Goal: Task Accomplishment & Management: Use online tool/utility

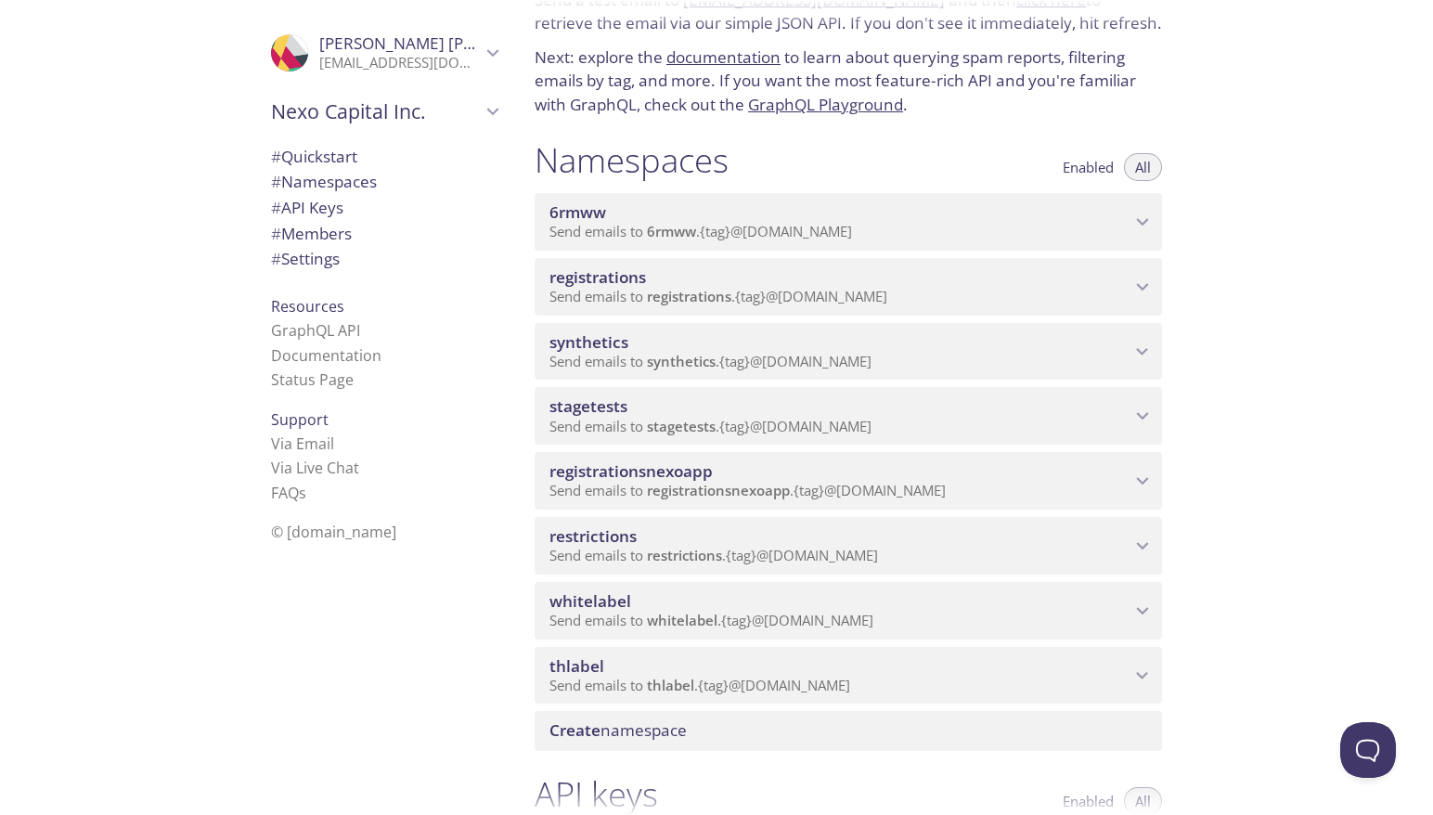
scroll to position [97, 0]
click at [630, 678] on span "Send emails to thlabel . {tag} @[DOMAIN_NAME]" at bounding box center [699, 684] width 301 height 19
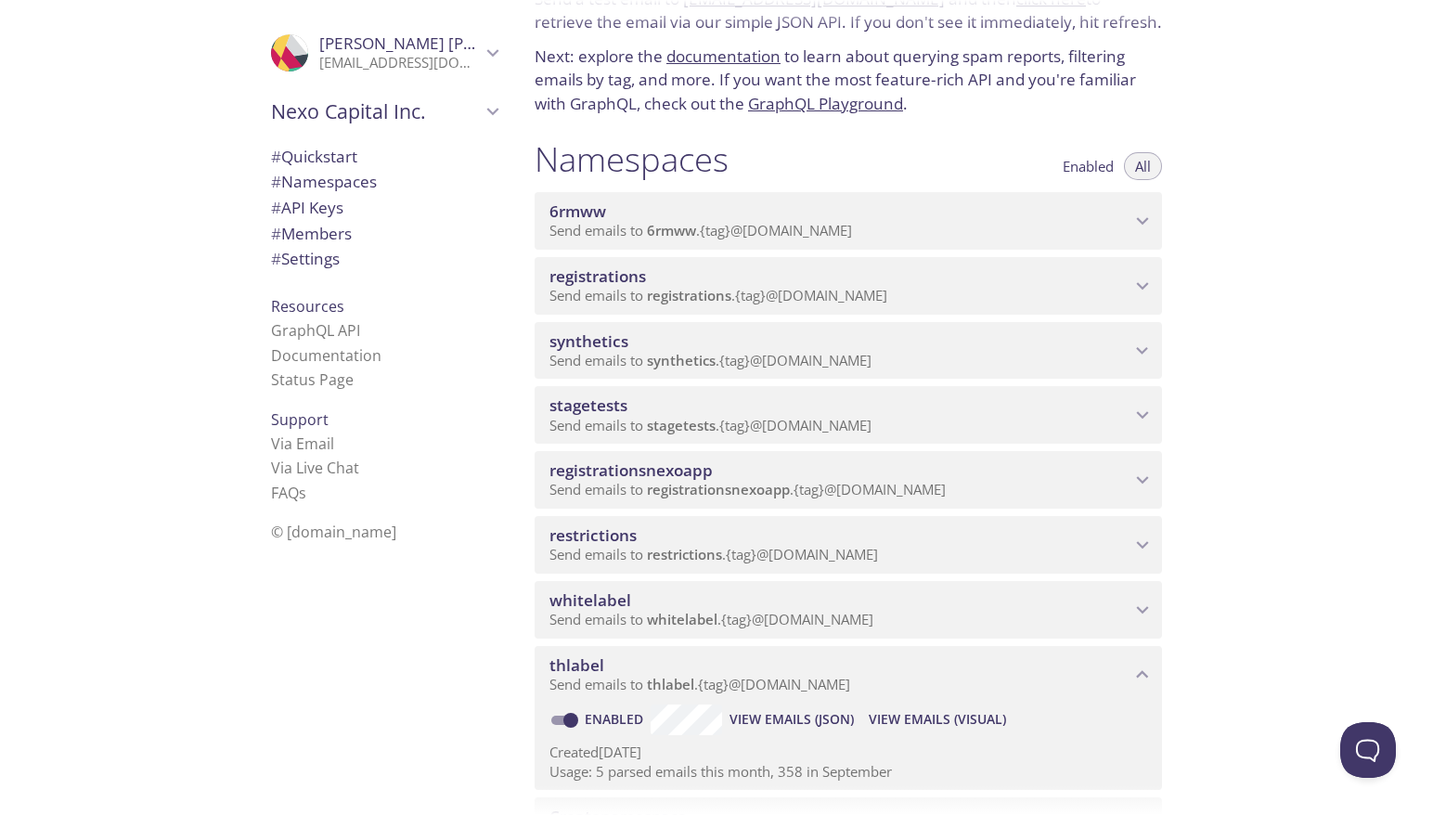
click at [899, 723] on span "View Emails (Visual)" at bounding box center [937, 719] width 137 height 22
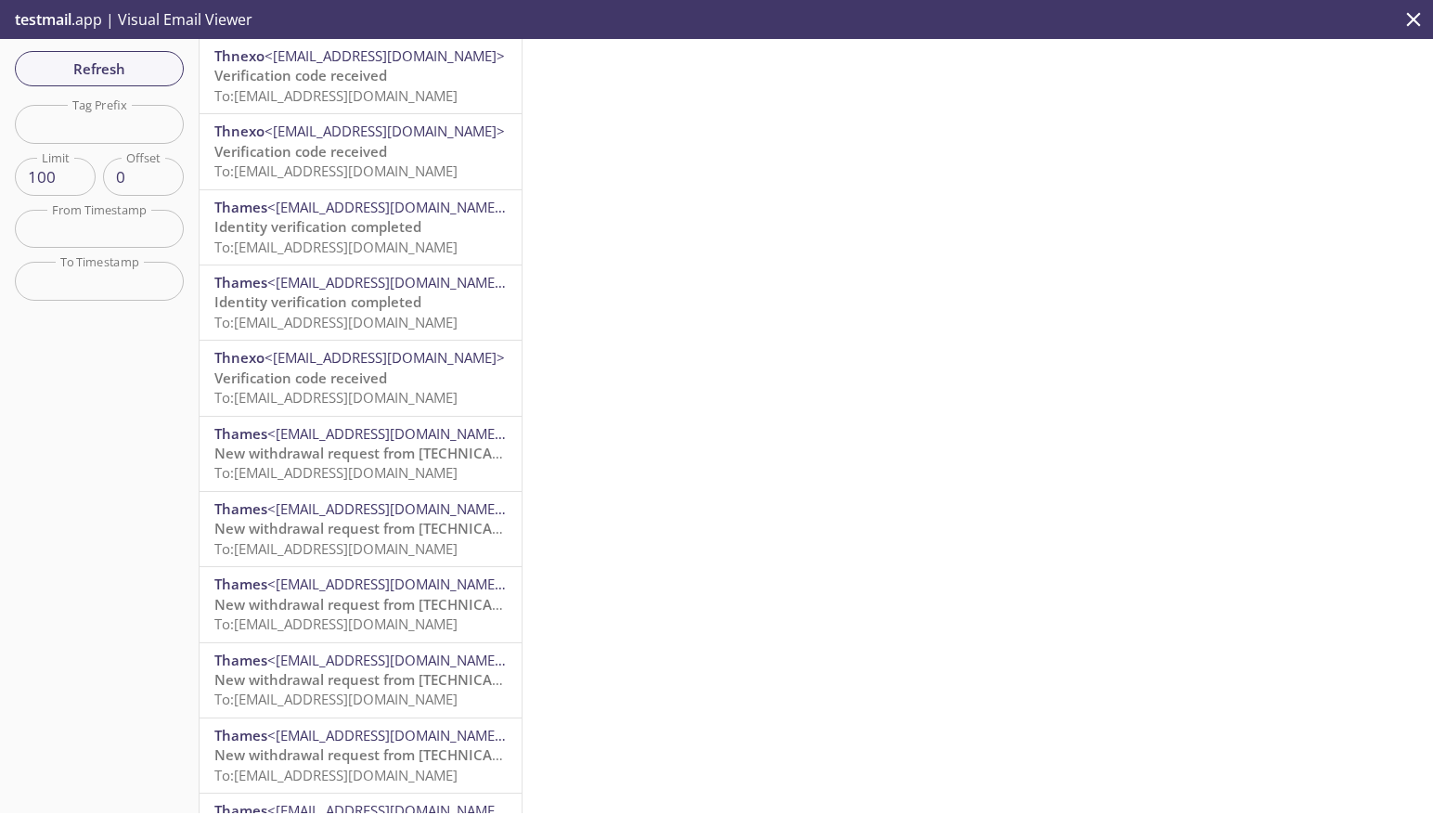
click at [320, 96] on span "To: thlabel.synthetic-test-user3@inbox.testmail.app" at bounding box center [335, 95] width 243 height 19
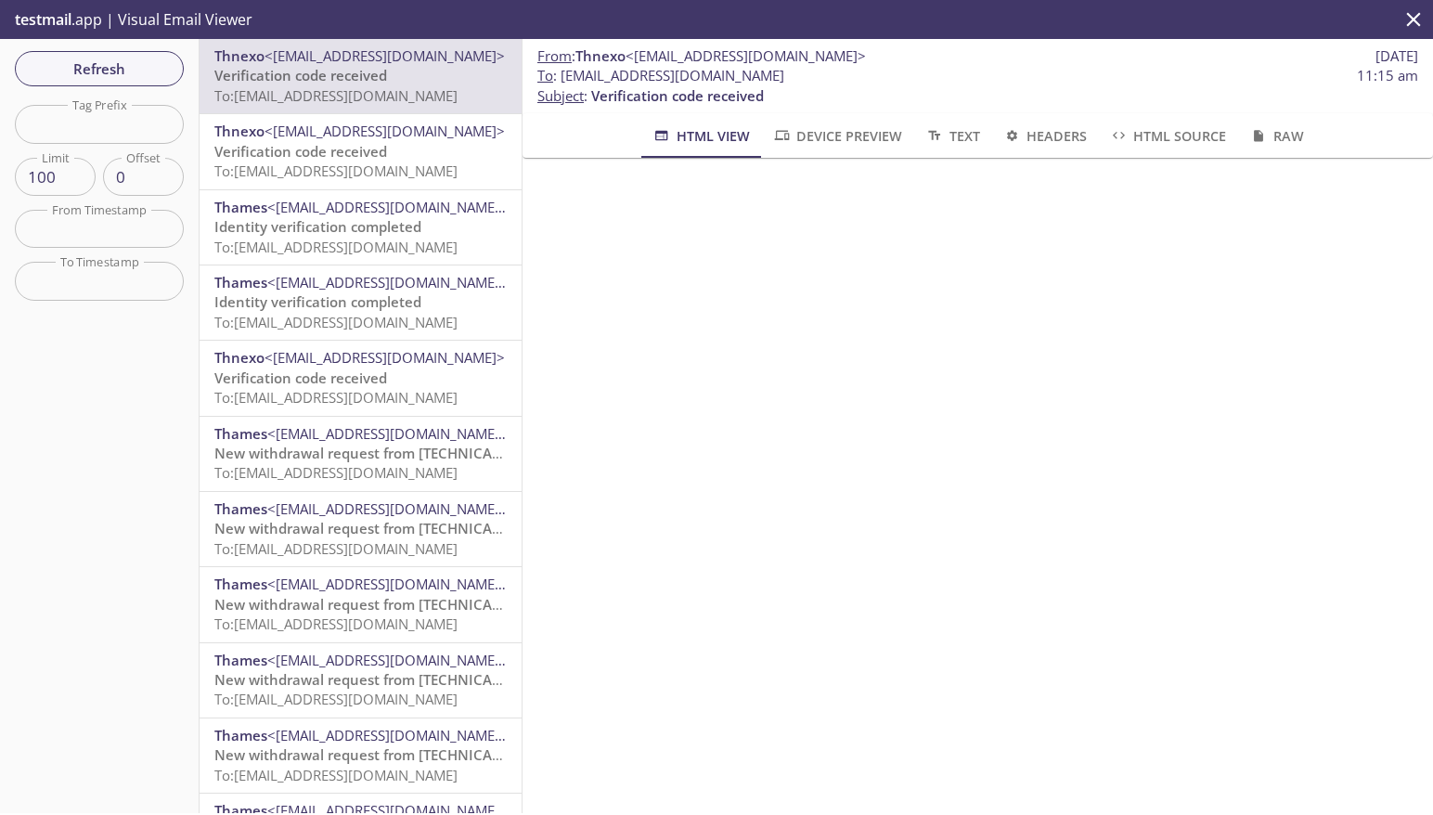
click at [335, 171] on span "To: [EMAIL_ADDRESS][DOMAIN_NAME]" at bounding box center [335, 170] width 243 height 19
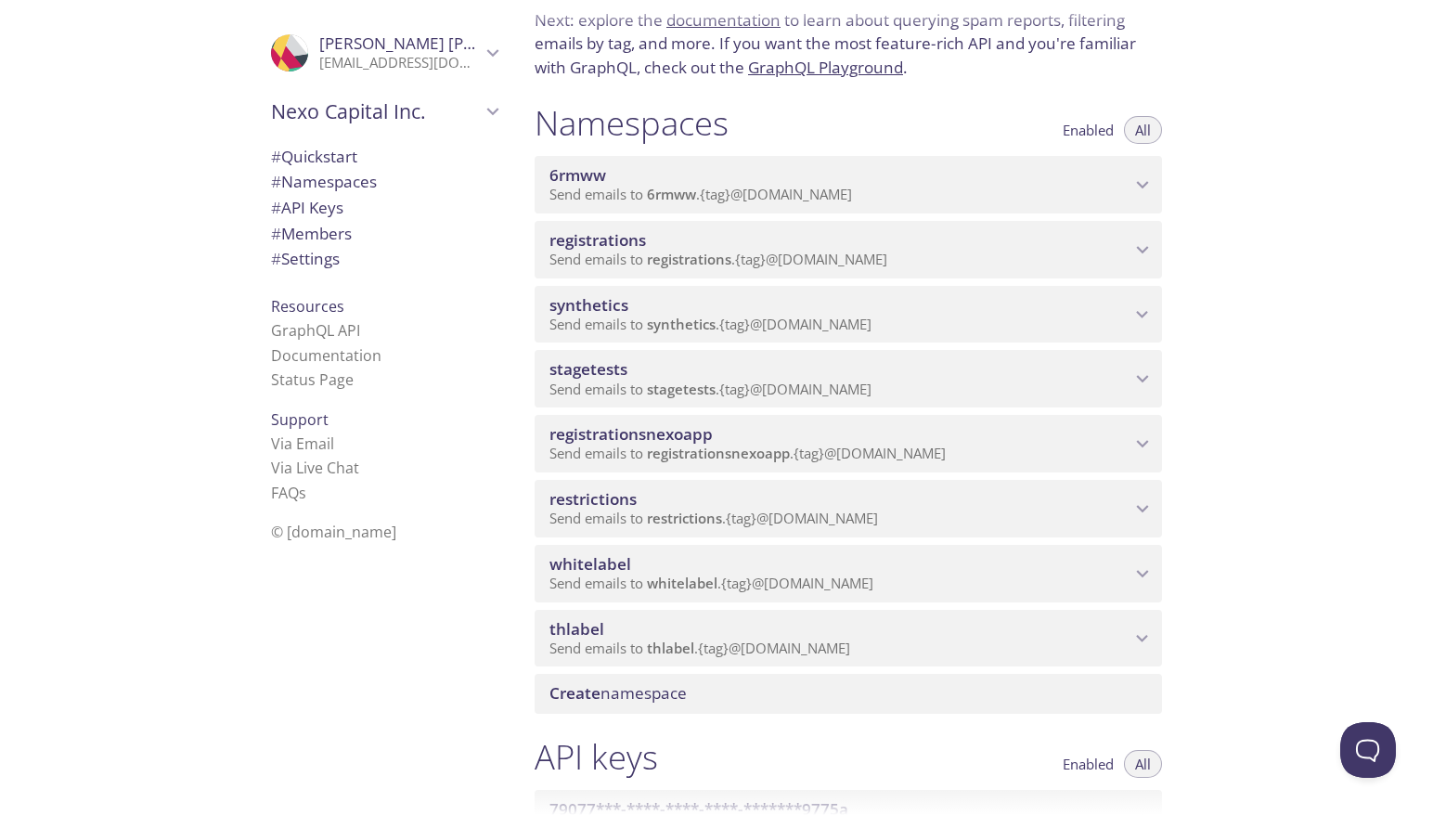
scroll to position [137, 0]
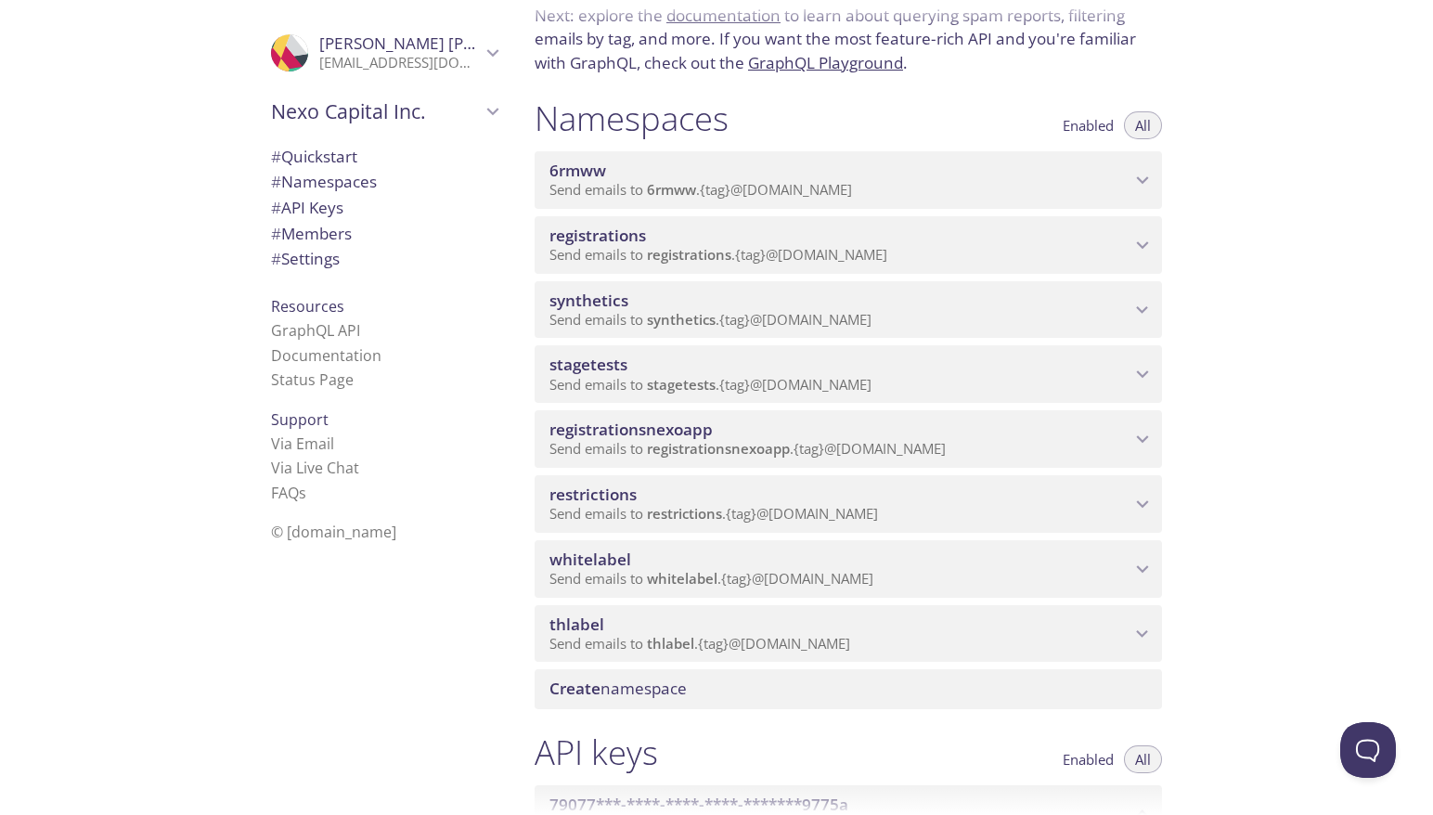
click at [614, 635] on span "Send emails to thlabel . {tag} @[DOMAIN_NAME]" at bounding box center [699, 643] width 301 height 19
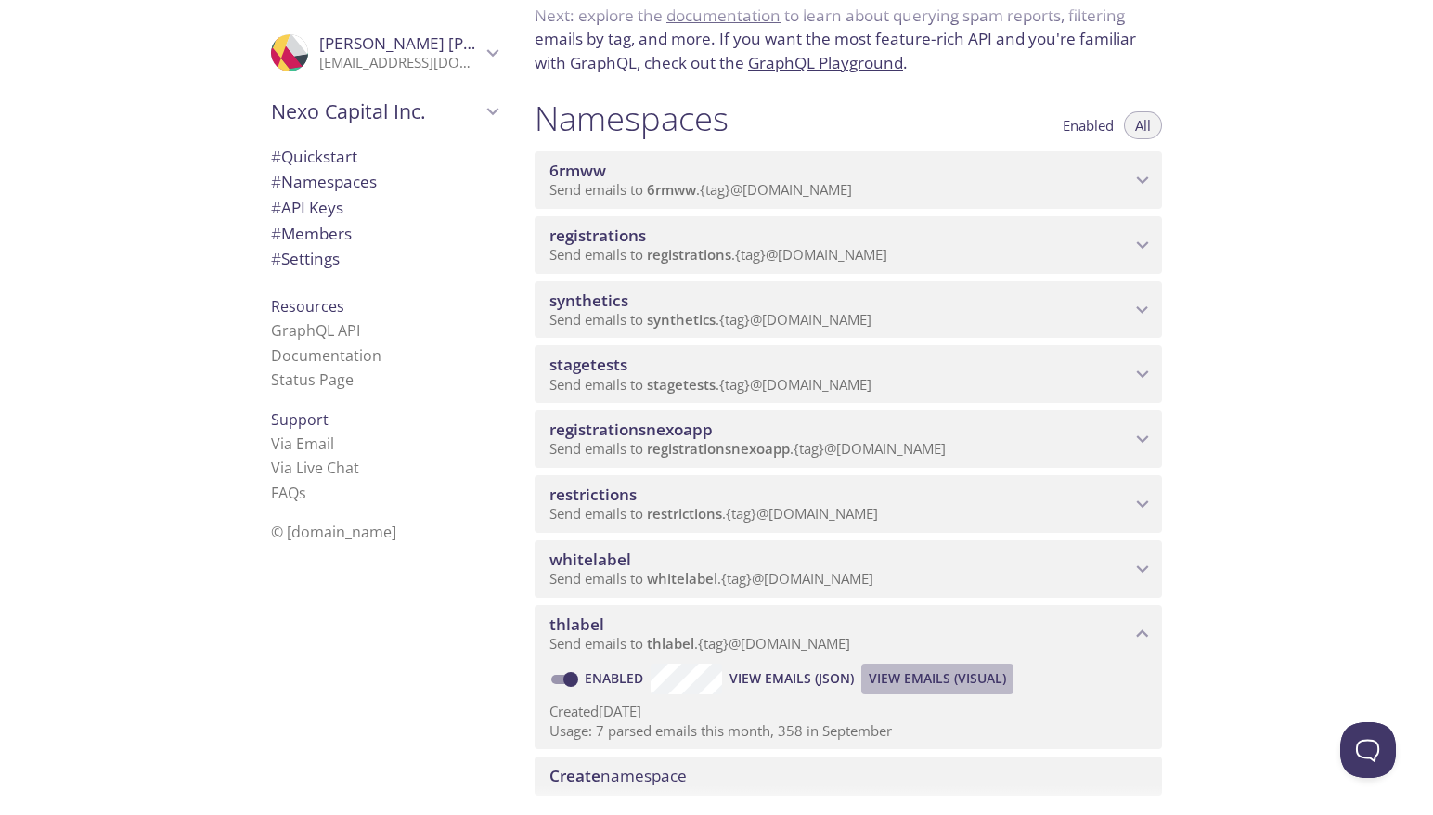
click at [878, 683] on span "View Emails (Visual)" at bounding box center [937, 678] width 137 height 22
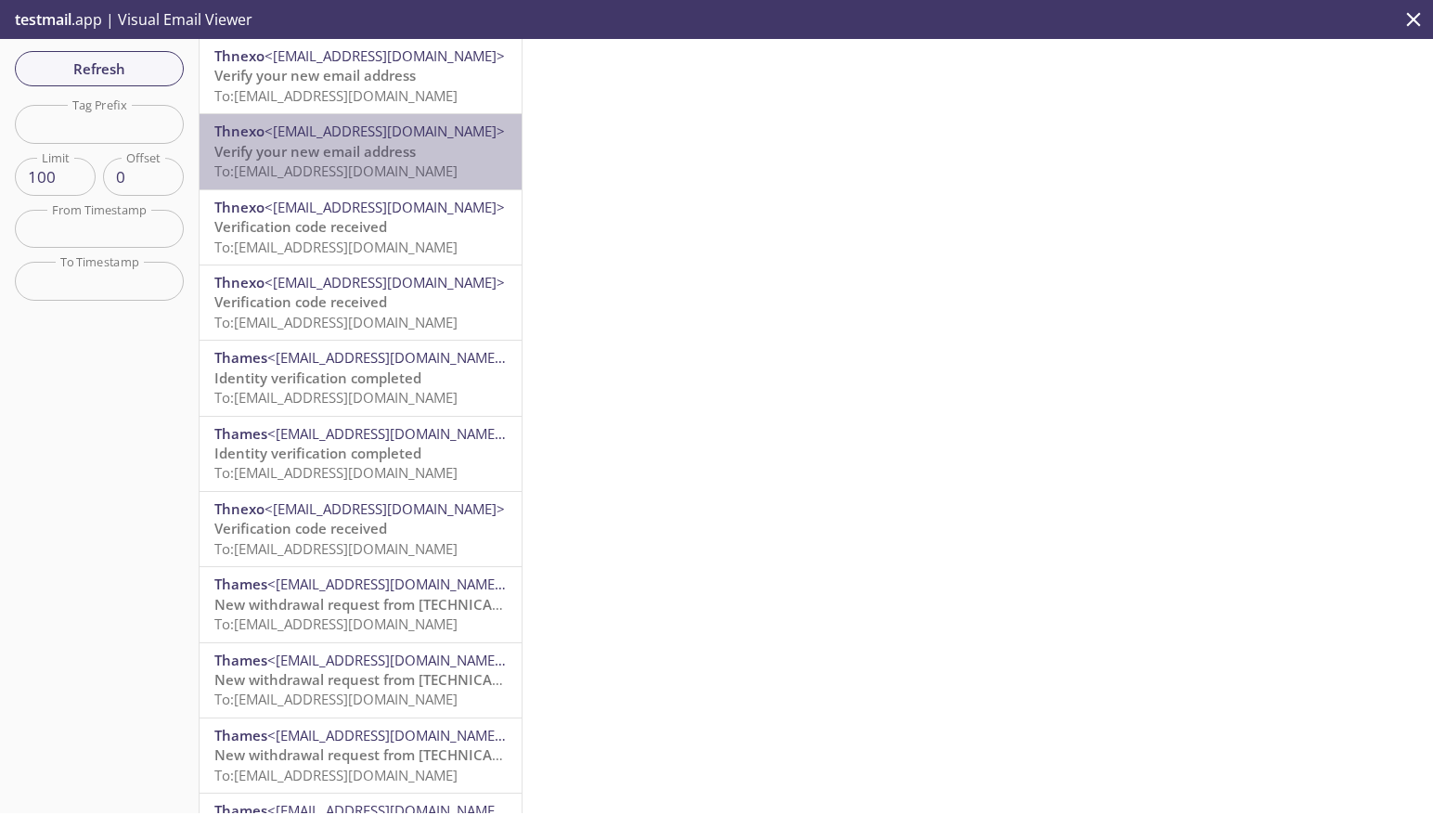
click at [320, 161] on span "To: [EMAIL_ADDRESS][DOMAIN_NAME]" at bounding box center [335, 170] width 243 height 19
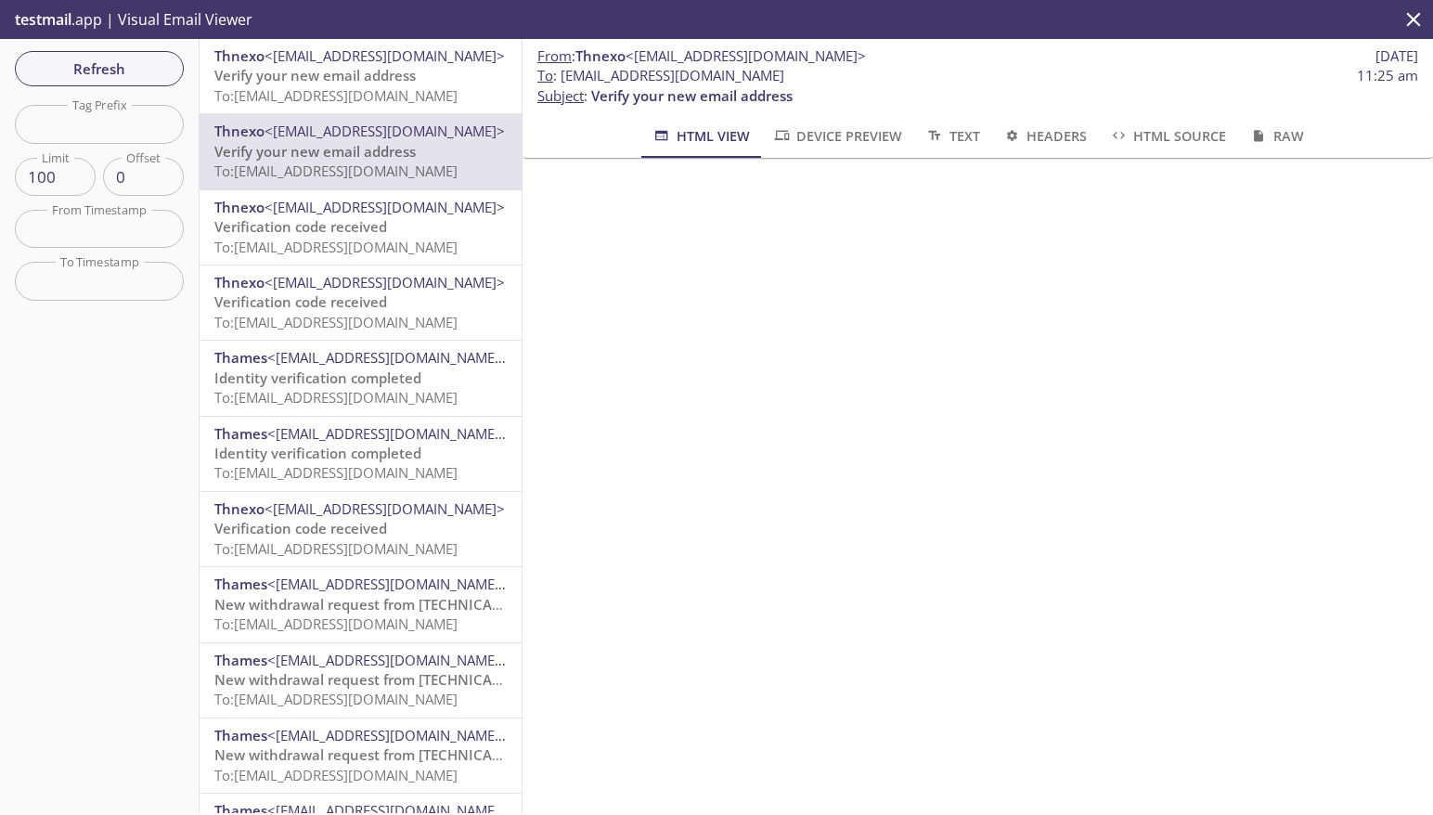
click at [314, 83] on span "Verify your new email address" at bounding box center [314, 75] width 201 height 19
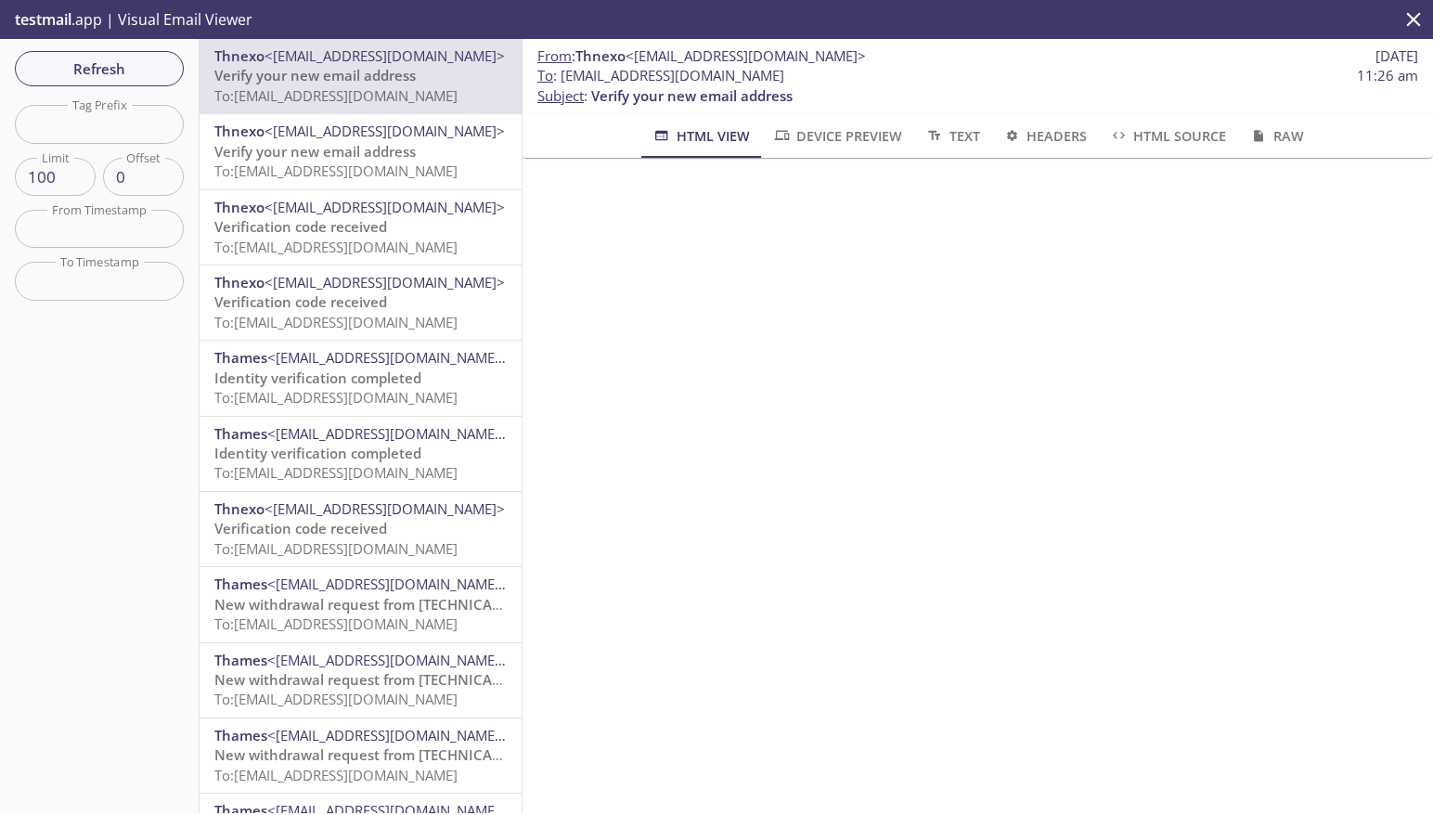
drag, startPoint x: 104, startPoint y: 71, endPoint x: 417, endPoint y: 116, distance: 315.9
click at [104, 71] on span "Refresh" at bounding box center [99, 69] width 139 height 24
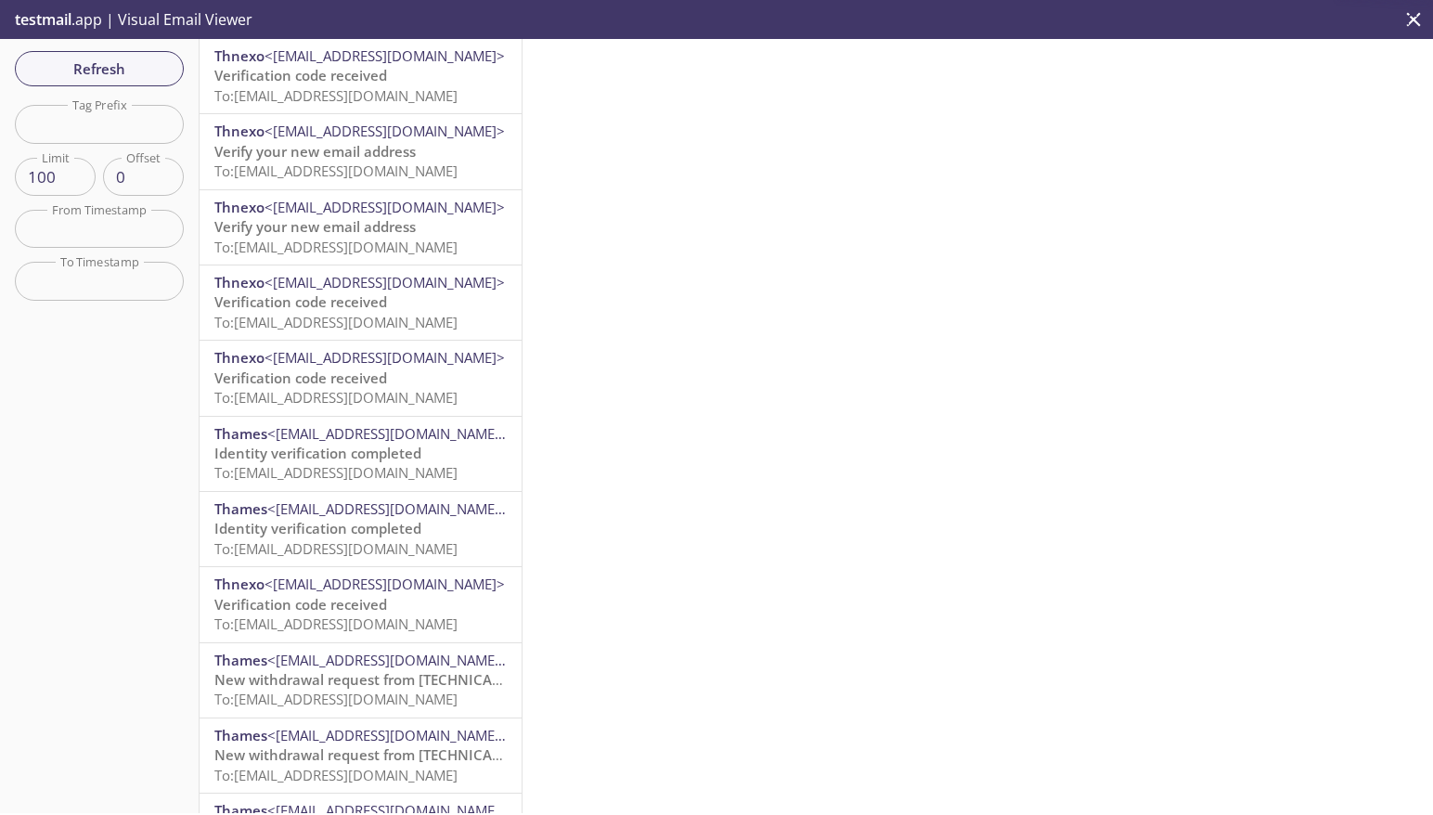
click at [384, 84] on span "Verification code received" at bounding box center [300, 75] width 173 height 19
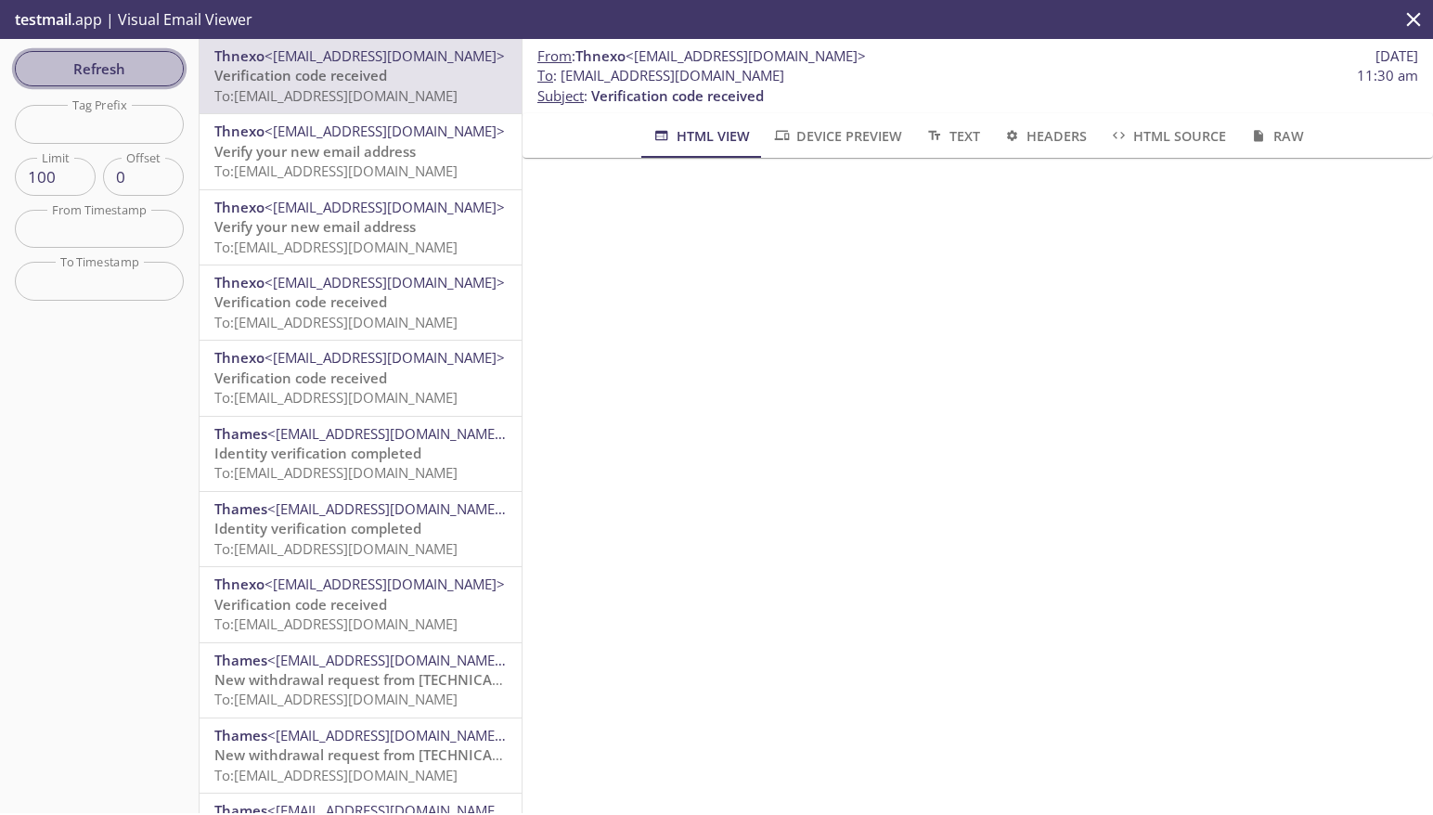
click at [103, 68] on span "Refresh" at bounding box center [99, 69] width 139 height 24
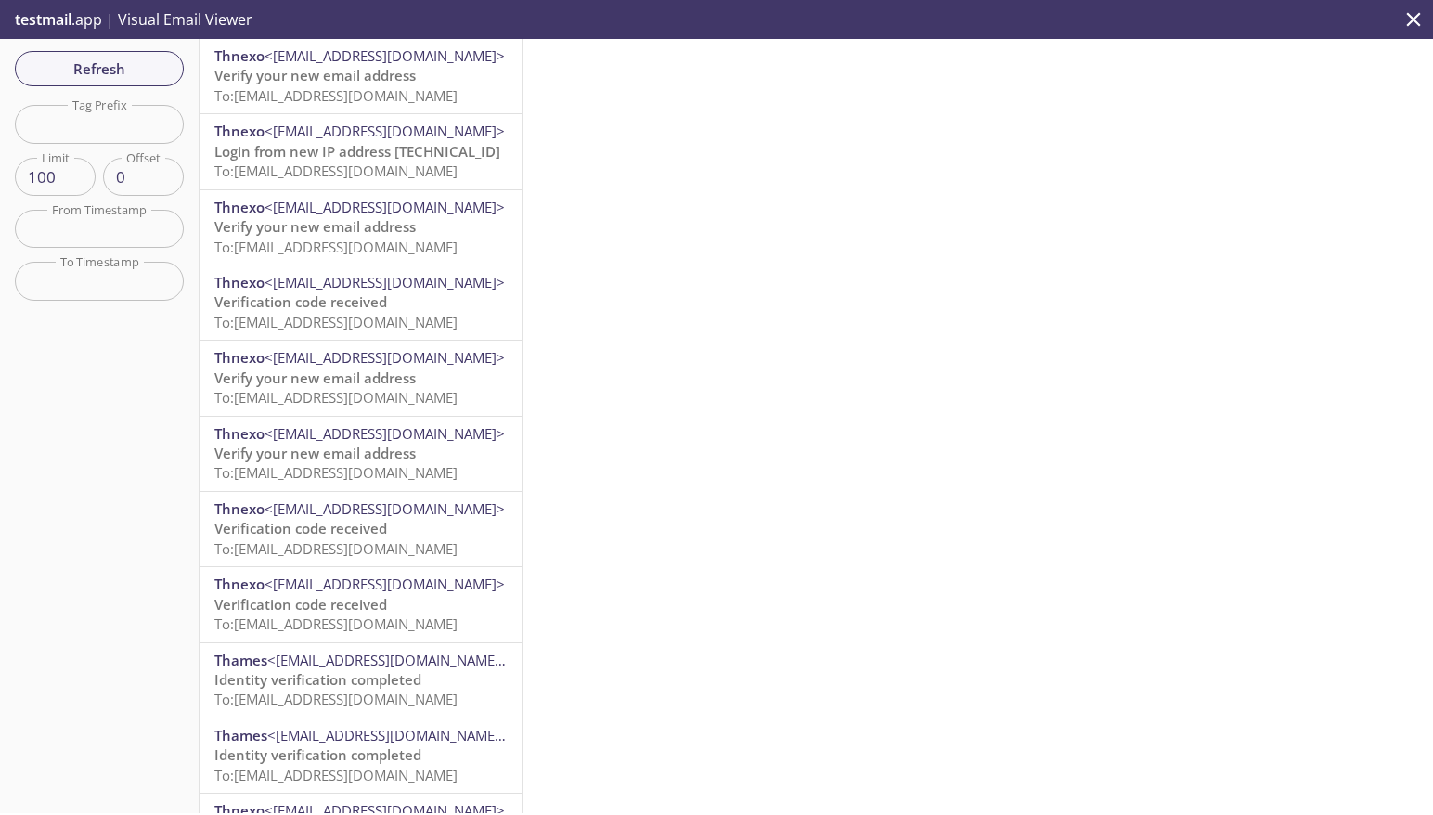
click at [363, 86] on span "To: [EMAIL_ADDRESS][DOMAIN_NAME]" at bounding box center [335, 95] width 243 height 19
